Goal: Task Accomplishment & Management: Complete application form

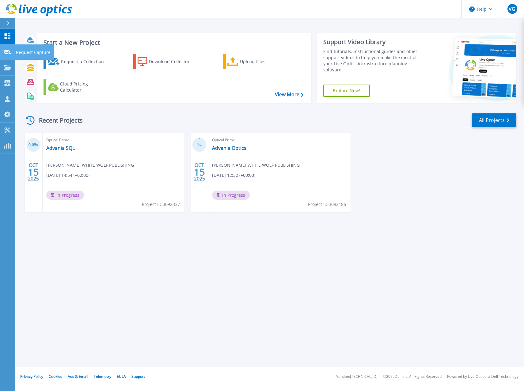
click at [6, 48] on link "Request Capture Request Capture" at bounding box center [7, 52] width 15 height 16
click at [236, 147] on link "Advania Optics" at bounding box center [229, 148] width 34 height 6
click at [110, 272] on div "Start a New Project Request a Collection Download Collector Upload Files Cloud …" at bounding box center [269, 184] width 509 height 368
click at [36, 51] on p "Request Capture" at bounding box center [33, 52] width 35 height 16
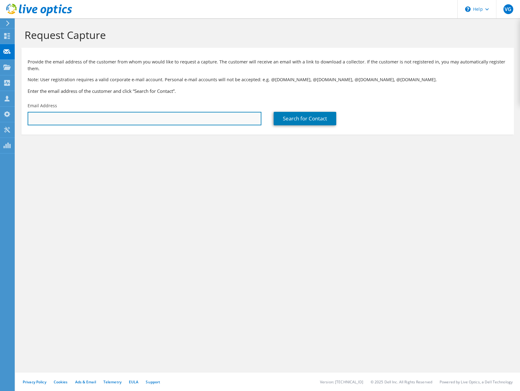
click at [142, 120] on input "text" at bounding box center [145, 118] width 234 height 13
type input "andy@ccpgames.com"
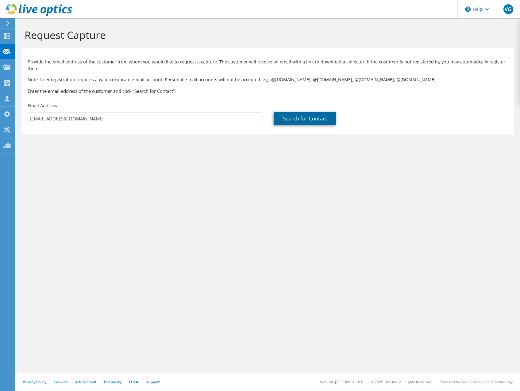
click at [295, 120] on link "Search for Contact" at bounding box center [305, 118] width 63 height 13
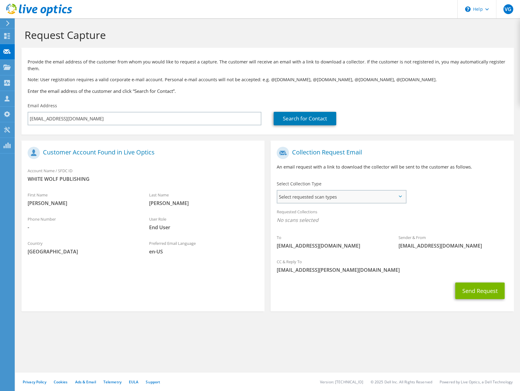
click at [354, 198] on span "Select requested scan types" at bounding box center [341, 197] width 128 height 12
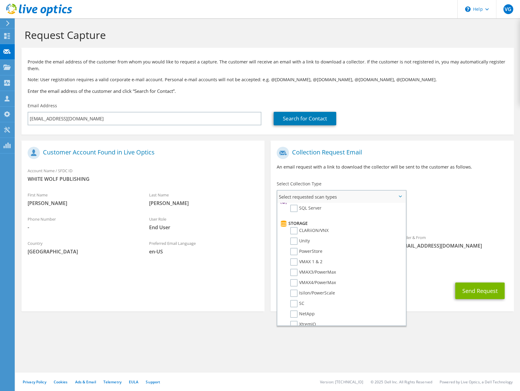
scroll to position [123, 0]
click at [298, 272] on label "SC" at bounding box center [297, 273] width 14 height 7
click at [0, 0] on input "SC" at bounding box center [0, 0] width 0 height 0
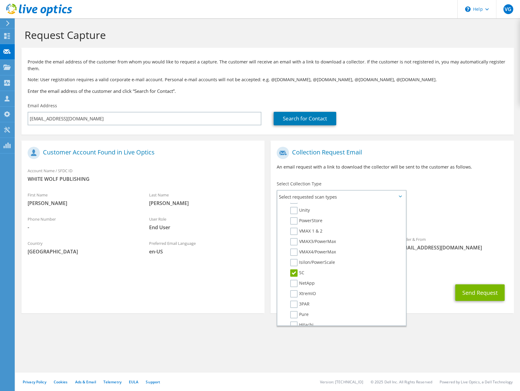
click at [433, 308] on section "Collection Request Email An email request with a link to download the collector…" at bounding box center [392, 227] width 243 height 173
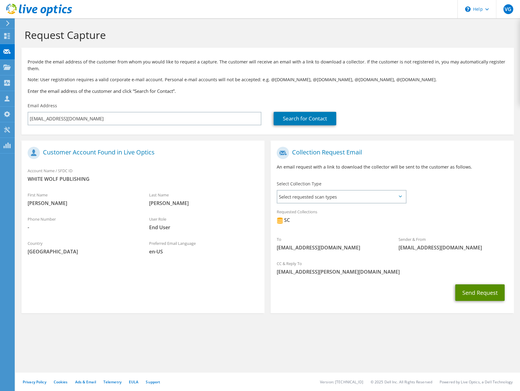
click at [481, 290] on button "Send Request" at bounding box center [479, 293] width 49 height 17
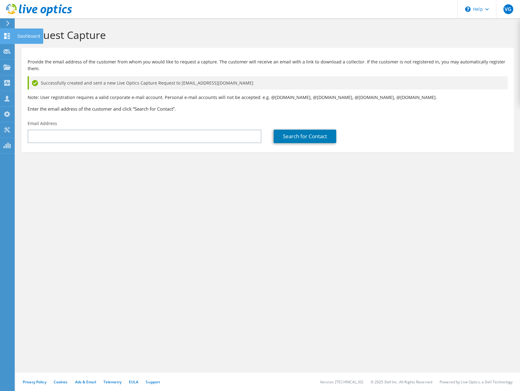
click at [6, 33] on icon at bounding box center [6, 36] width 7 height 6
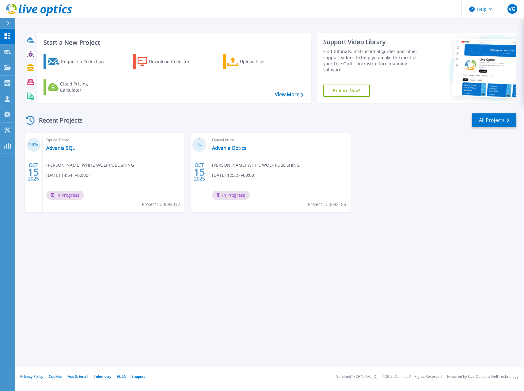
click at [193, 227] on div "Recent Projects All Projects 0.07 % OCT 15 2025 Optical Prime Advania SQL Andy …" at bounding box center [270, 169] width 493 height 122
click at [412, 152] on div "0.12 % OCT 15 2025 Optical Prime Advania SQL Andy McCormack , WHITE WOLF PUBLIS…" at bounding box center [268, 179] width 498 height 92
